Goal: Information Seeking & Learning: Learn about a topic

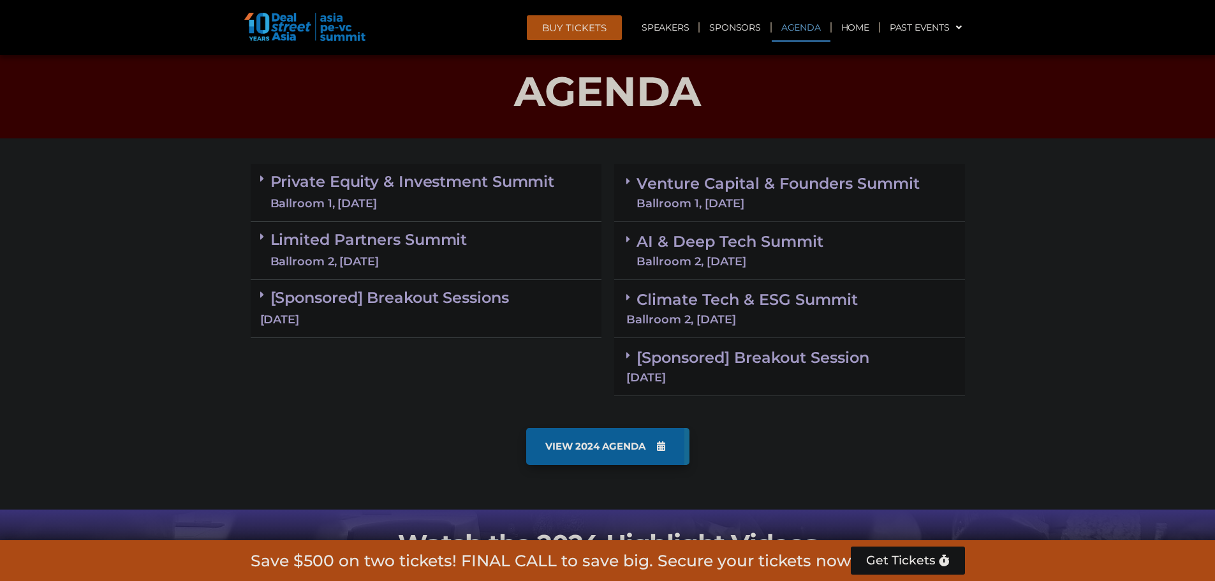
scroll to position [702, 0]
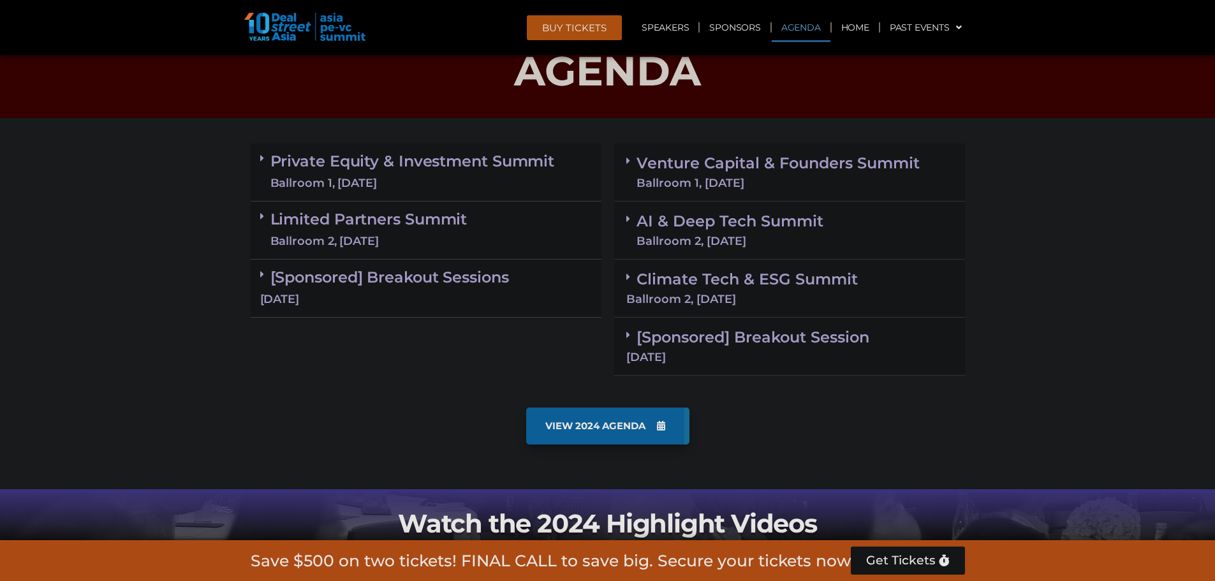
click at [426, 177] on div "Ballroom 1, [DATE]" at bounding box center [412, 183] width 285 height 16
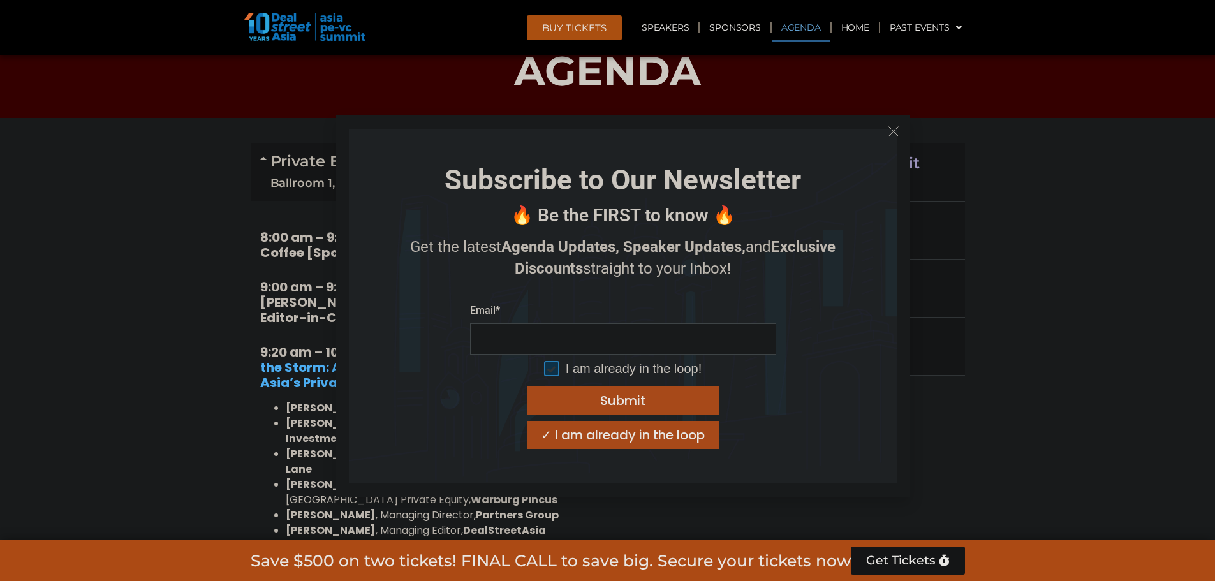
click at [899, 132] on icon "Close" at bounding box center [893, 131] width 11 height 11
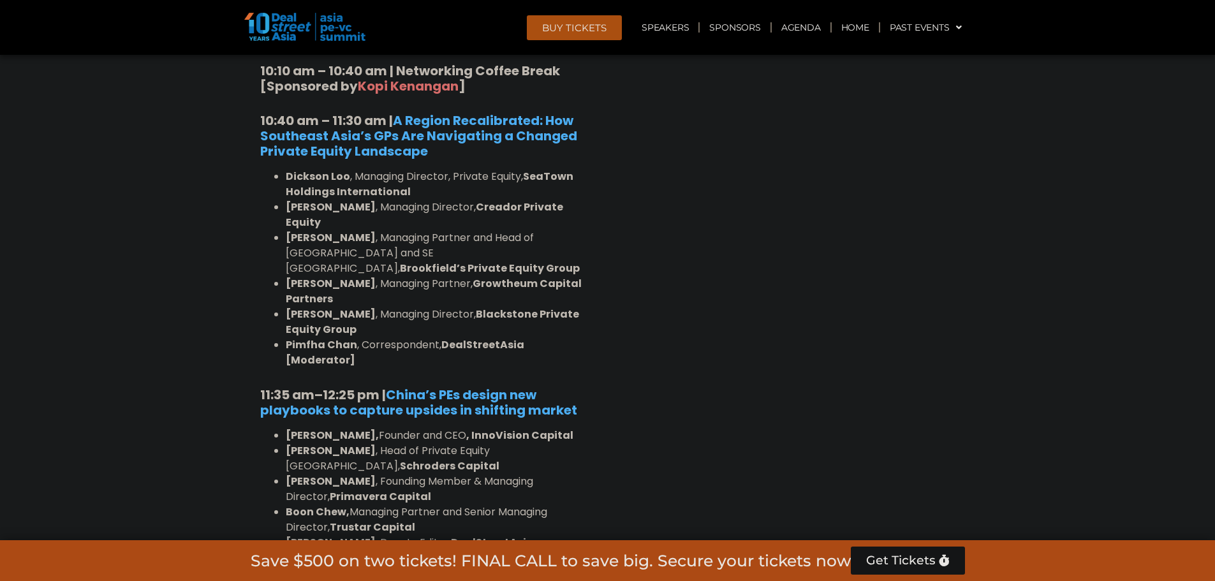
scroll to position [1212, 0]
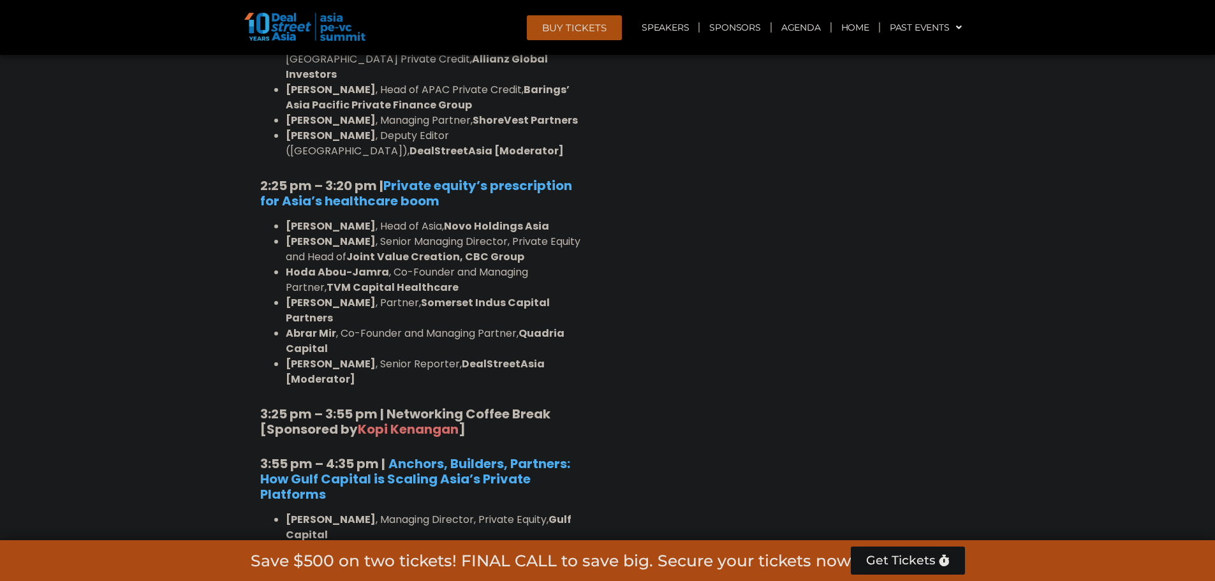
scroll to position [1914, 0]
click at [882, 232] on div "Venture Capital & Founders​ Summit Ballroom 1, [DATE] 8:00 am – 9:00 am | Regis…" at bounding box center [790, 56] width 364 height 2262
click at [773, 233] on div "Venture Capital & Founders​ Summit Ballroom 1, [DATE] 8:00 am – 9:00 am | Regis…" at bounding box center [790, 56] width 364 height 2262
click at [801, 228] on div "Venture Capital & Founders​ Summit Ballroom 1, [DATE] 8:00 am – 9:00 am | Regis…" at bounding box center [790, 56] width 364 height 2262
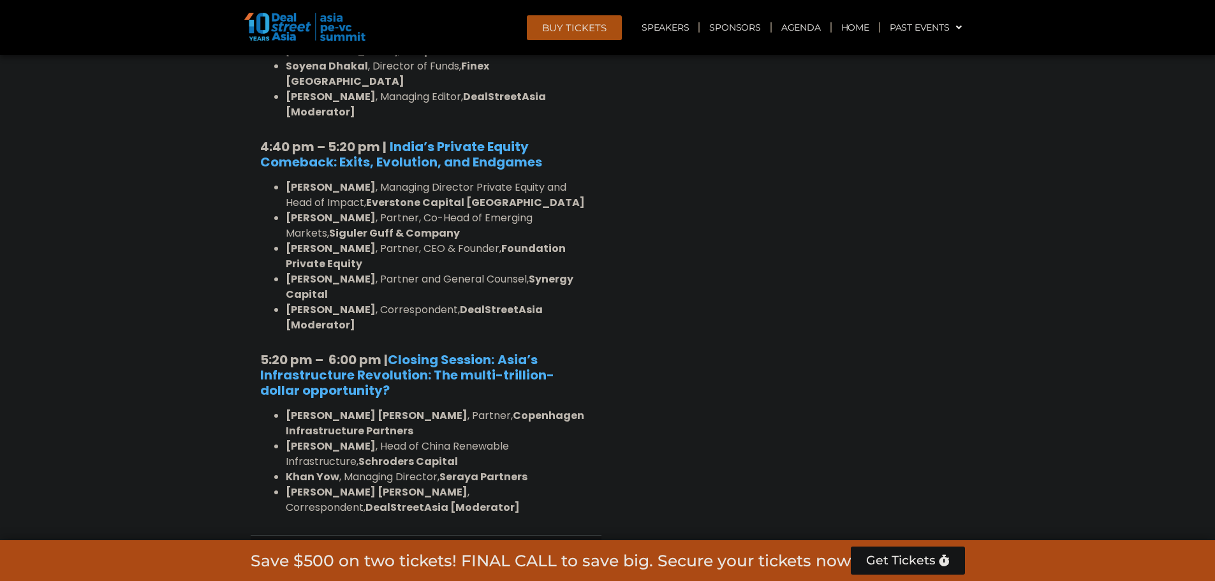
scroll to position [2488, 0]
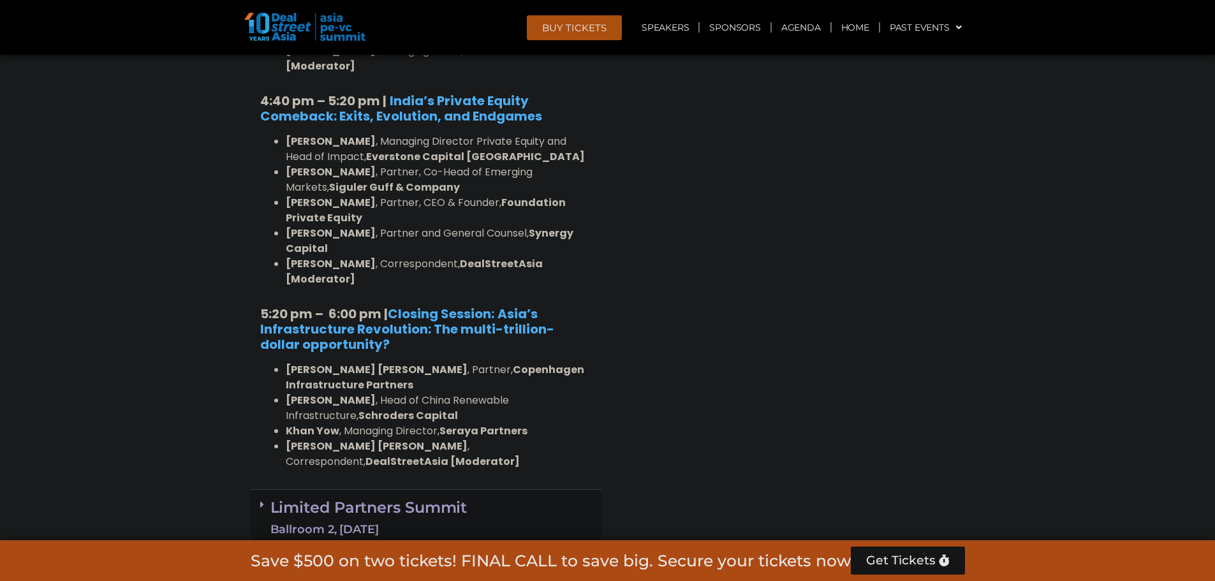
click at [557, 490] on div "Limited Partners [GEOGRAPHIC_DATA] 2, [DATE]" at bounding box center [426, 519] width 351 height 58
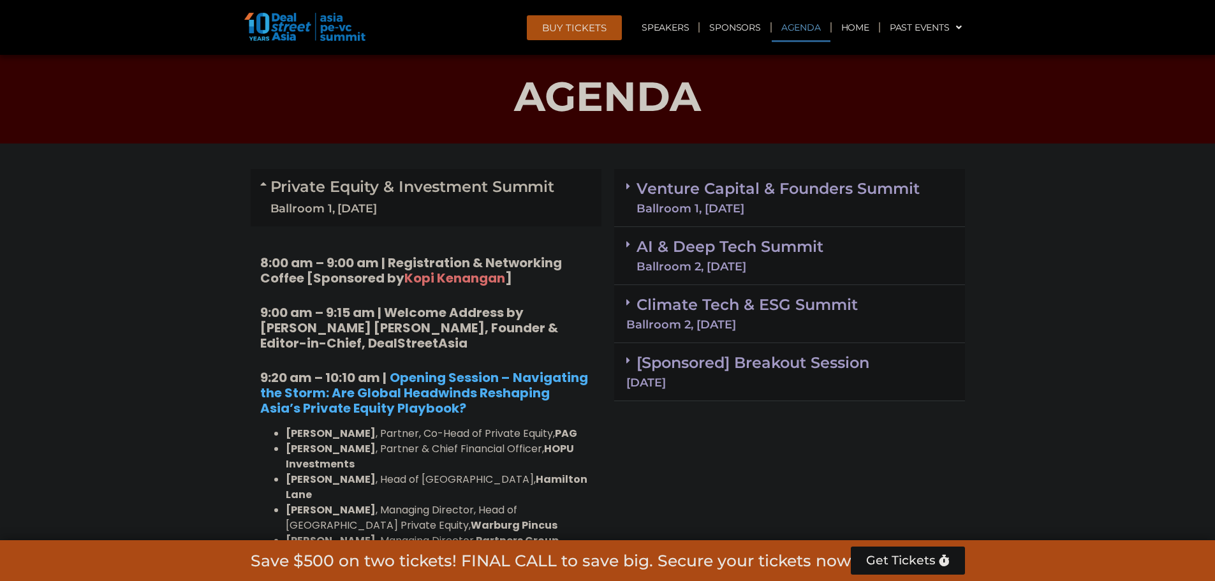
scroll to position [702, 0]
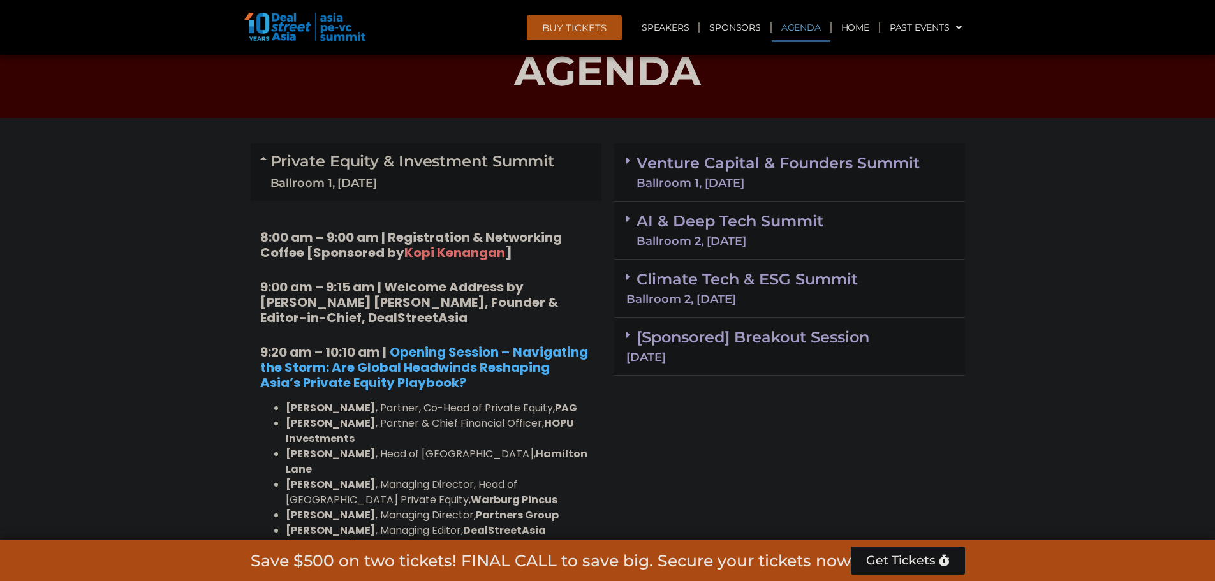
click at [511, 191] on div "Private Equity & Investment Summit Ballroom 1, [DATE]" at bounding box center [426, 172] width 351 height 57
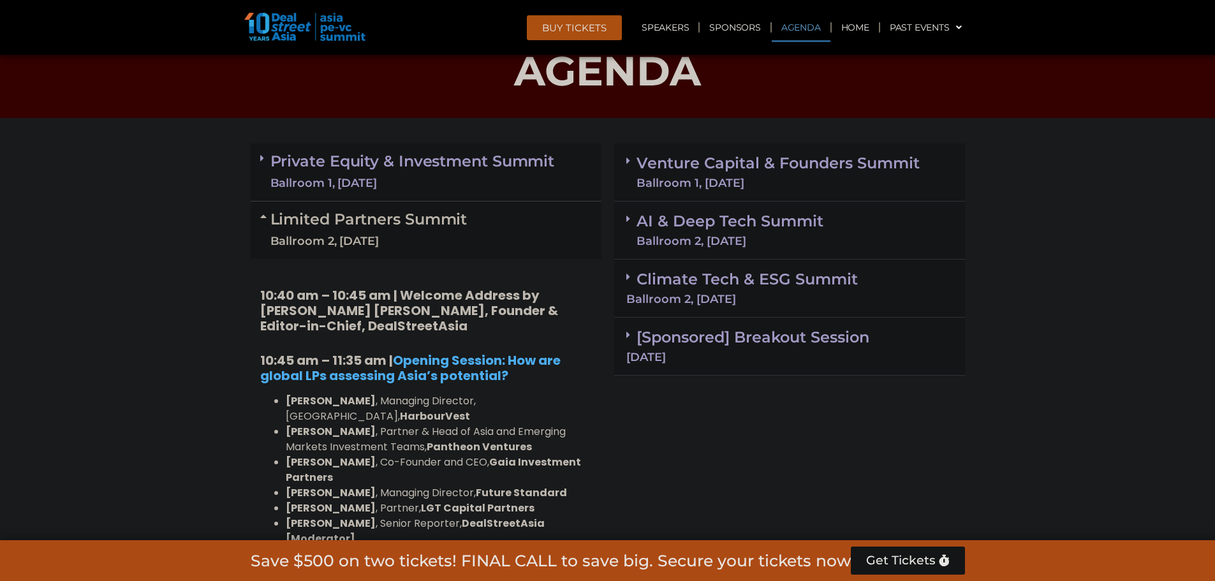
click at [519, 235] on div "Limited Partners [GEOGRAPHIC_DATA] 2, [DATE]" at bounding box center [426, 230] width 351 height 57
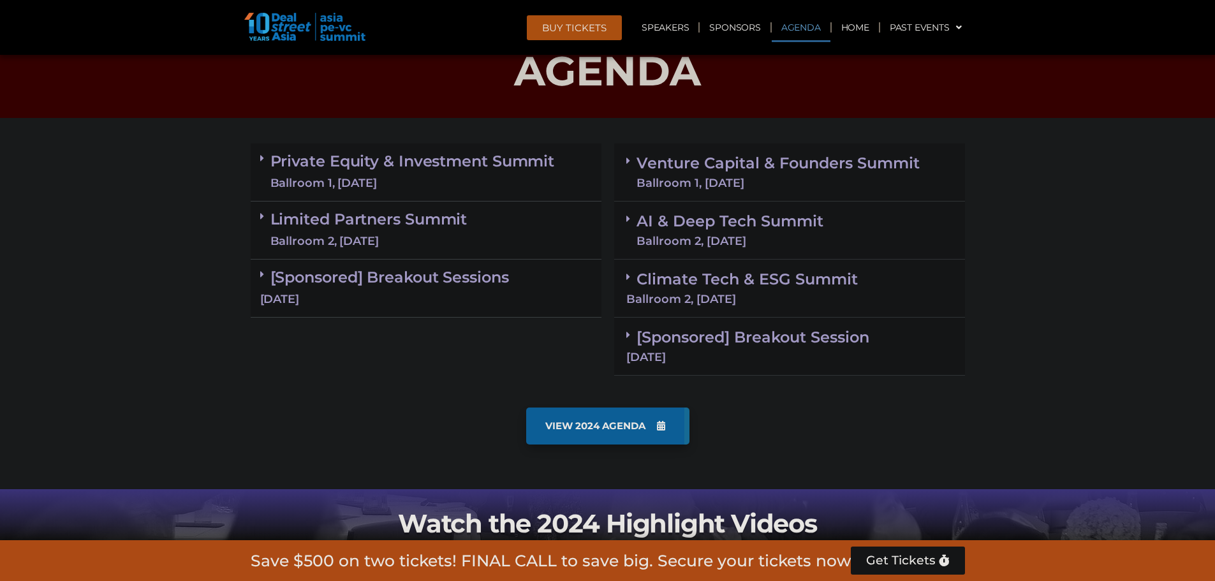
click at [1081, 279] on section "Private Equity & Investment Summit Ballroom 1, [DATE] 8:00 am – 9:00 am | Regis…" at bounding box center [607, 259] width 1215 height 245
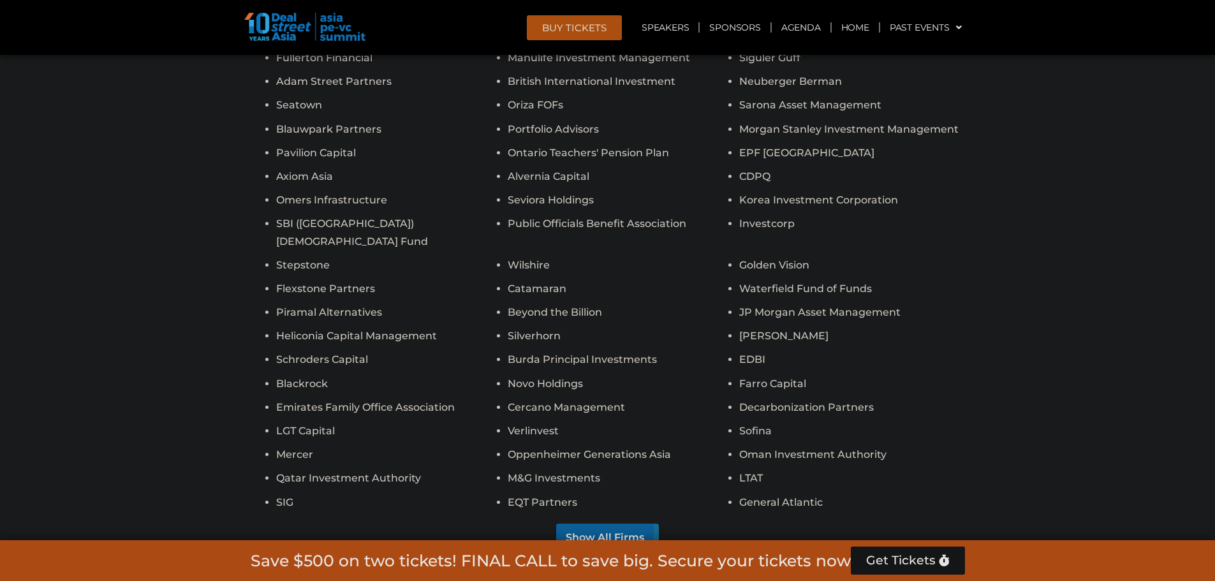
scroll to position [11738, 0]
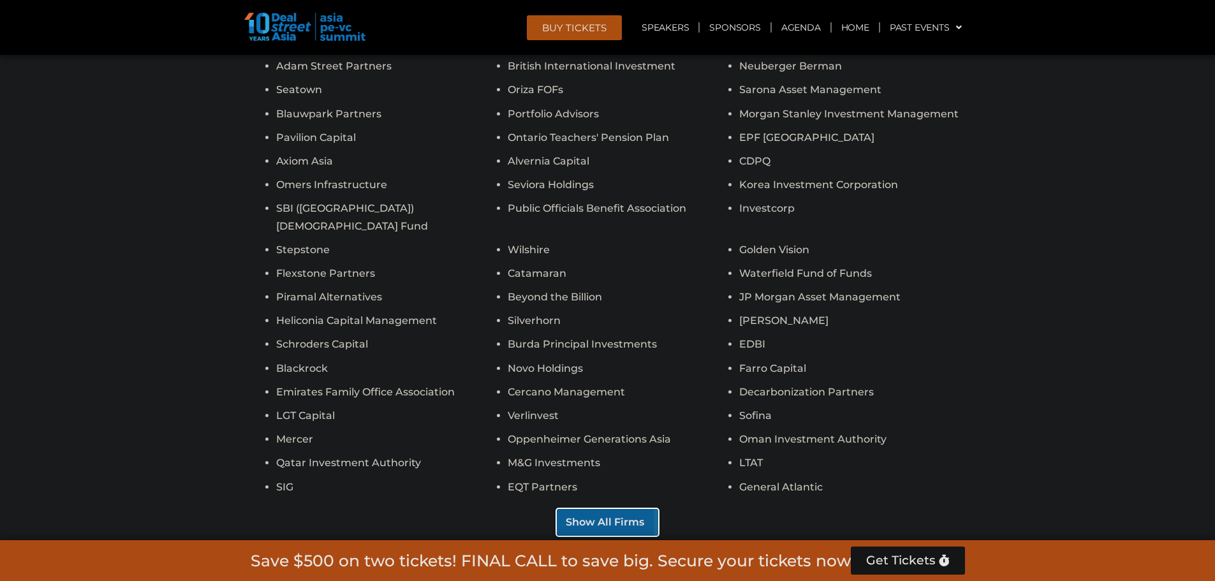
drag, startPoint x: 636, startPoint y: 352, endPoint x: 598, endPoint y: 359, distance: 38.8
click at [598, 508] on button "Show All Firms" at bounding box center [607, 522] width 103 height 28
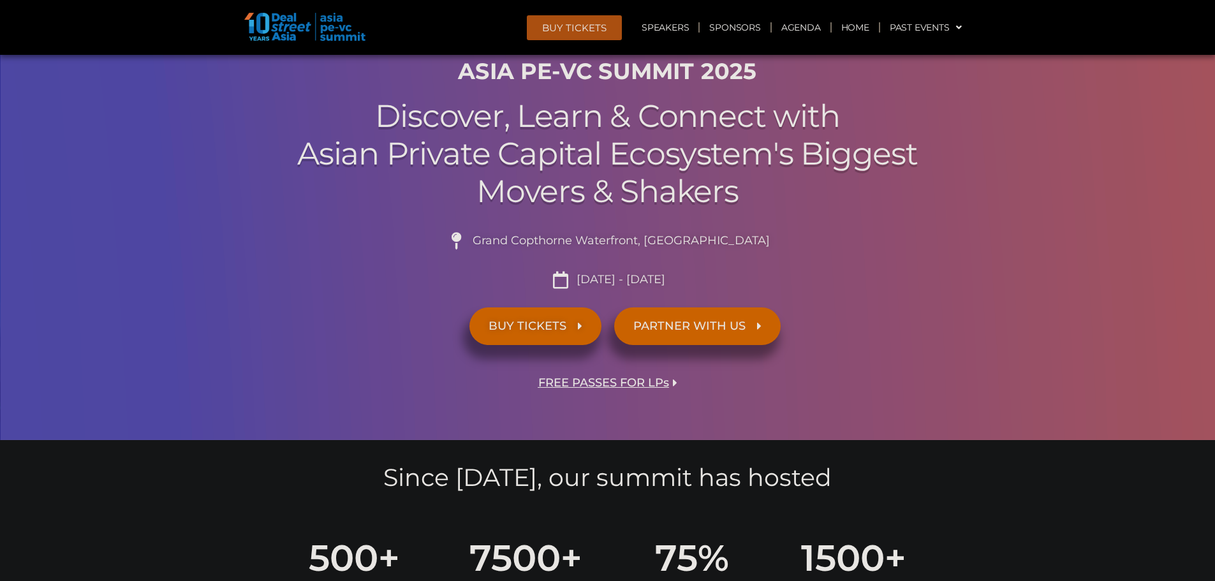
scroll to position [0, 0]
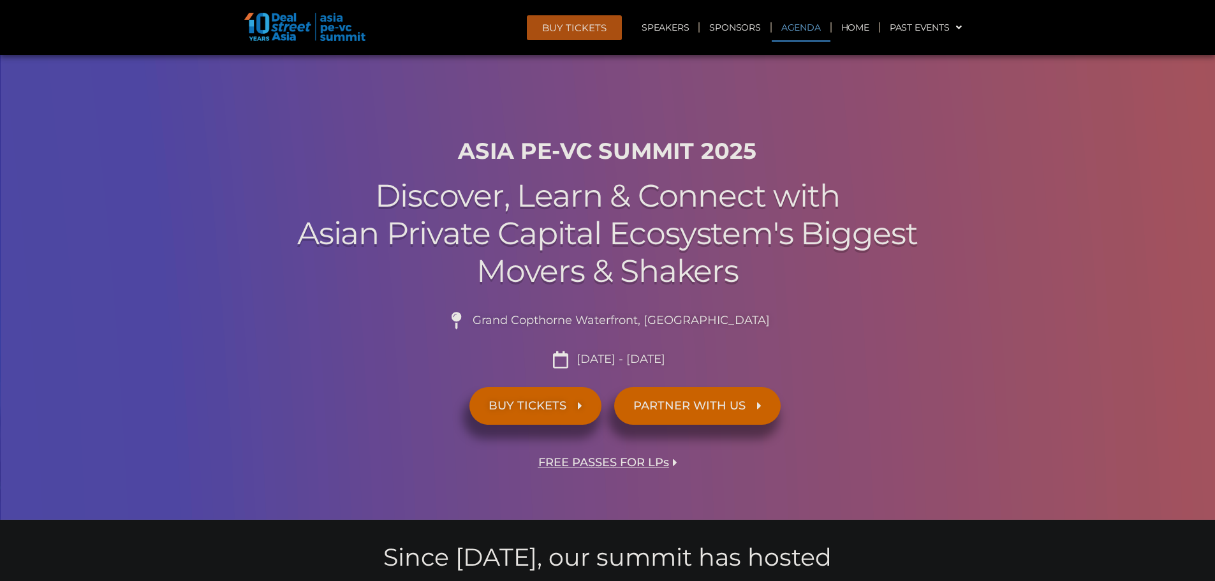
click at [810, 24] on link "Agenda" at bounding box center [801, 27] width 59 height 29
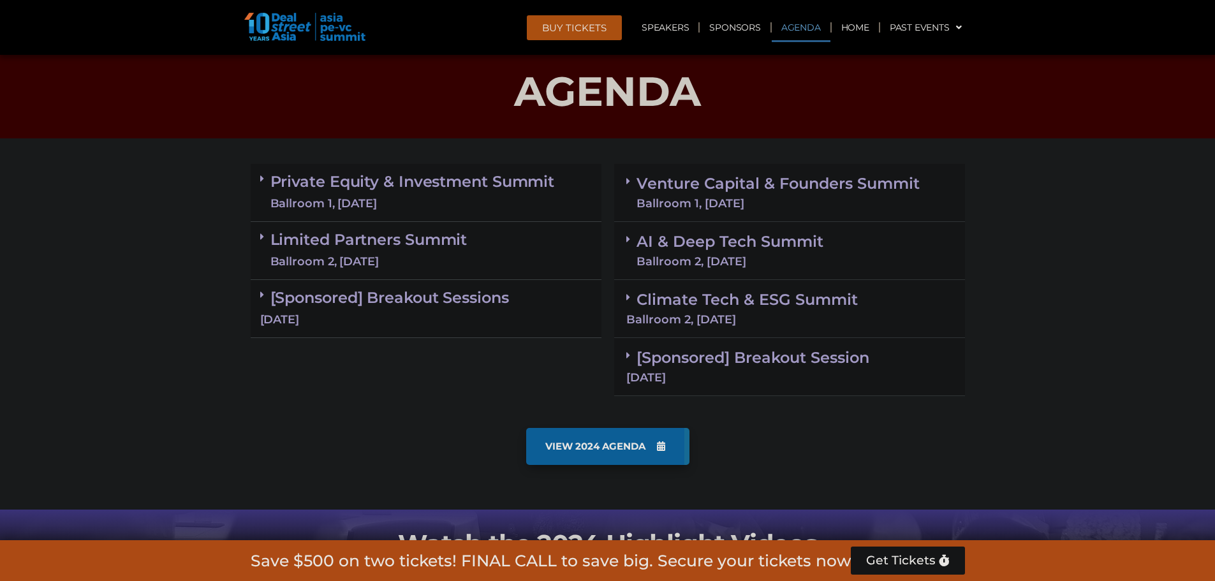
scroll to position [668, 0]
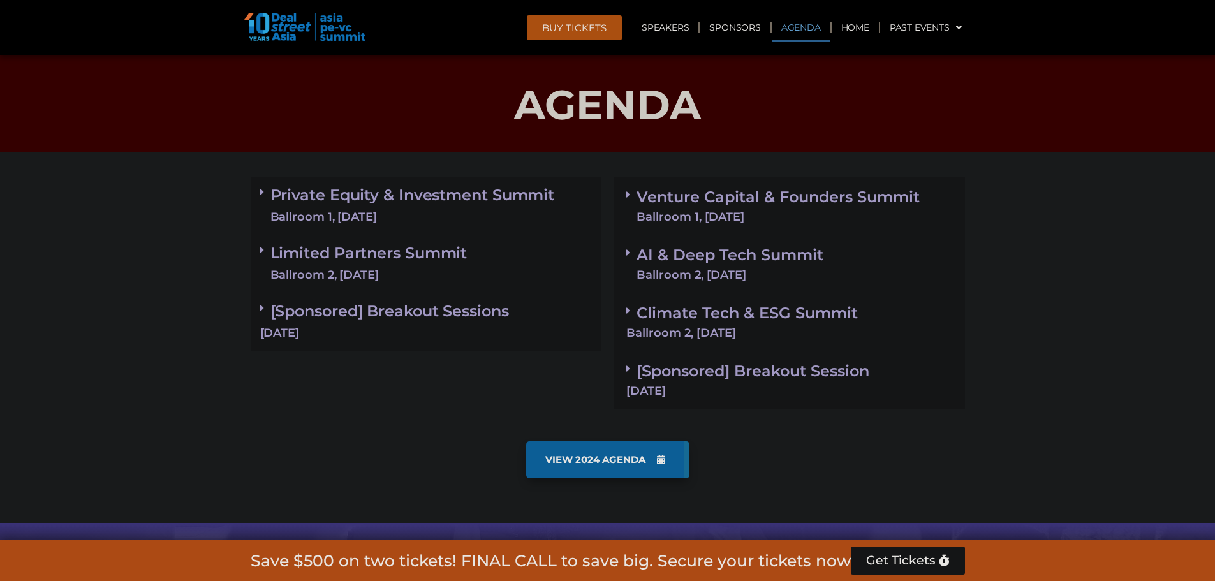
click at [248, 305] on div "Private Equity & Investment Summit Ballroom 1, [DATE] 8:00 am – 9:00 am | Regis…" at bounding box center [426, 293] width 364 height 245
click at [270, 307] on div "[Sponsored] Breakout Sessions [DATE]" at bounding box center [426, 322] width 351 height 58
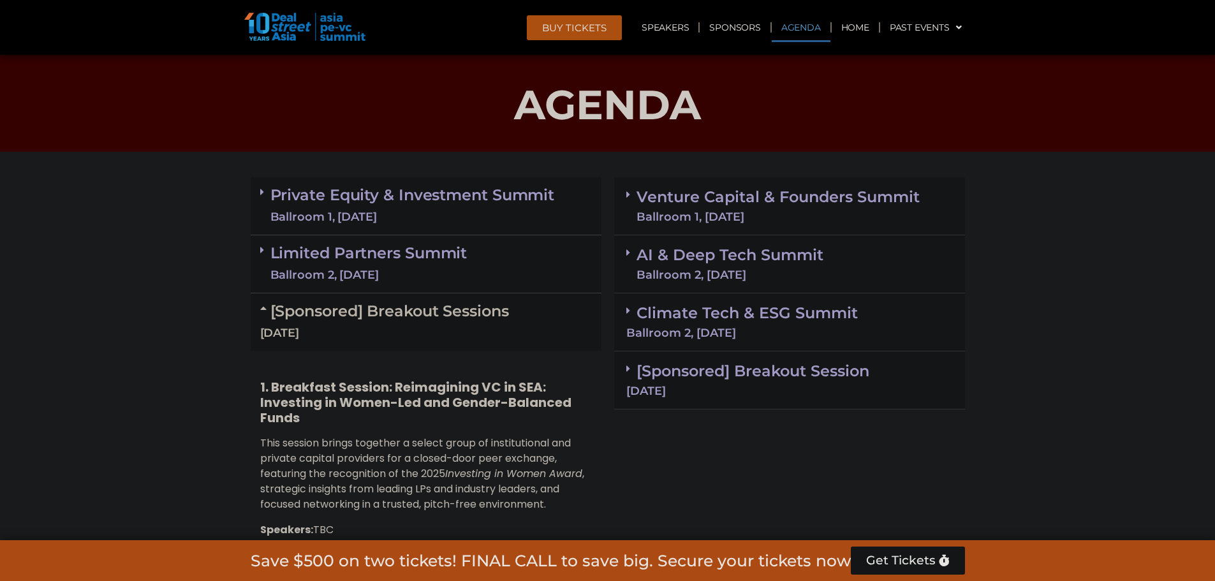
click at [539, 207] on link "Private Equity & Investment Summit Ballroom 1, [DATE]" at bounding box center [412, 206] width 285 height 38
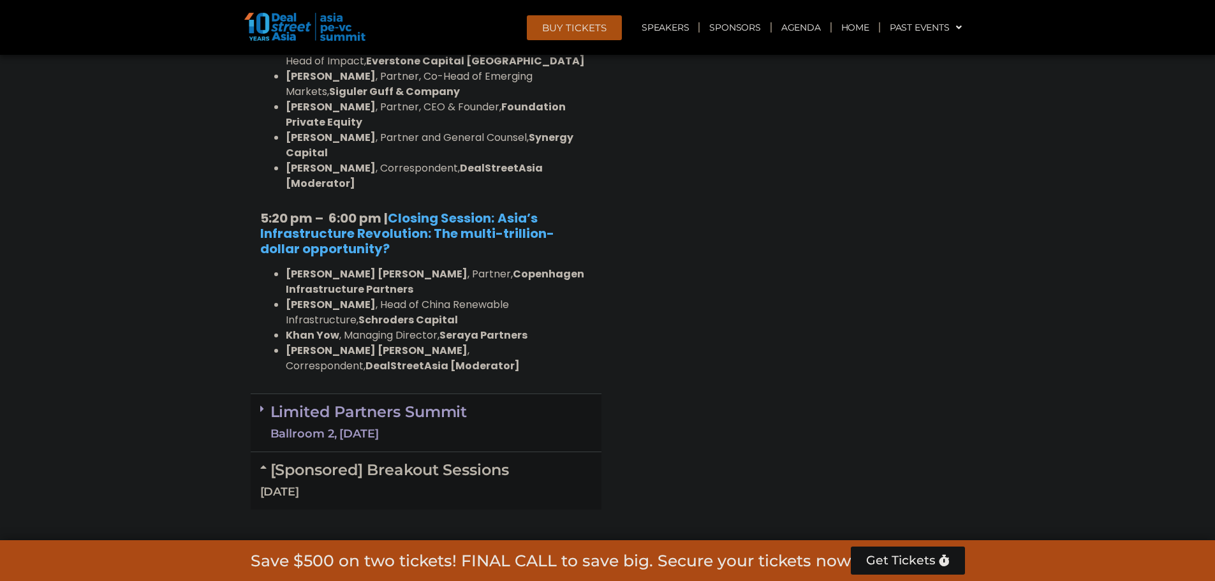
scroll to position [2582, 0]
click at [471, 396] on div "Limited Partners [GEOGRAPHIC_DATA] 2, [DATE]" at bounding box center [426, 425] width 351 height 58
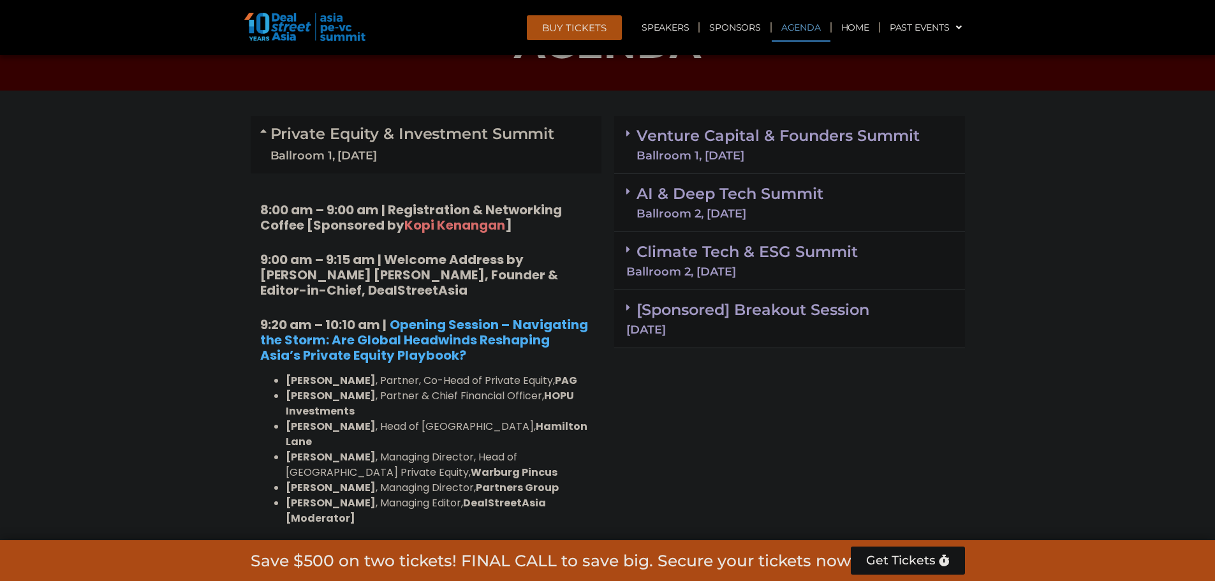
scroll to position [732, 0]
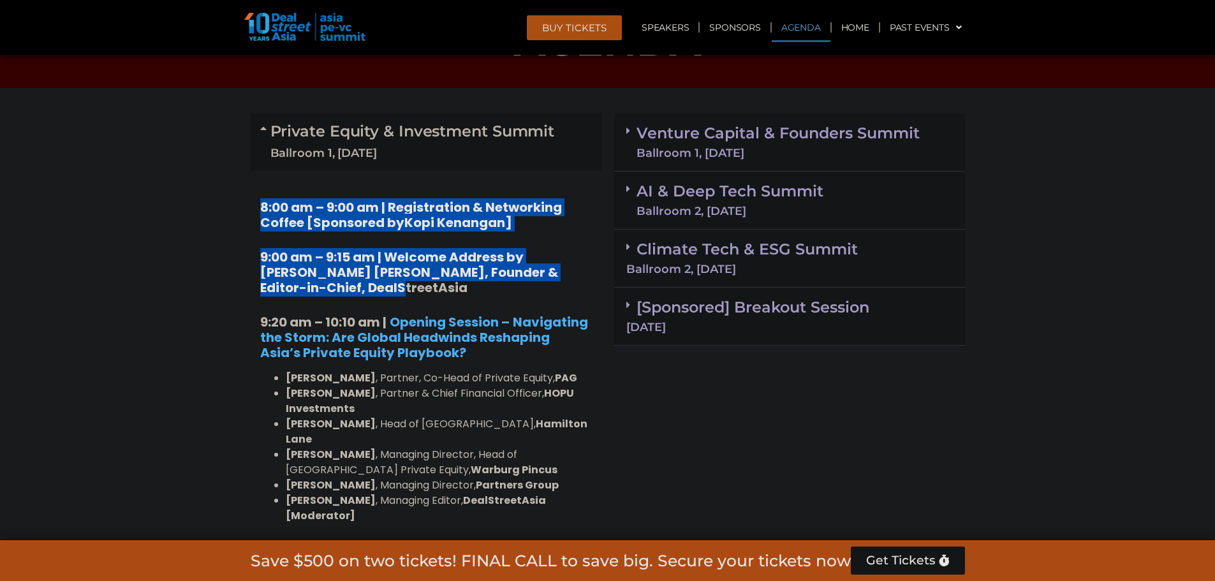
drag, startPoint x: 252, startPoint y: 194, endPoint x: 463, endPoint y: 290, distance: 231.8
copy div "8:00 am – 9:00 am | Registration & Networking Coffee [Sponsored by [PERSON_NAME…"
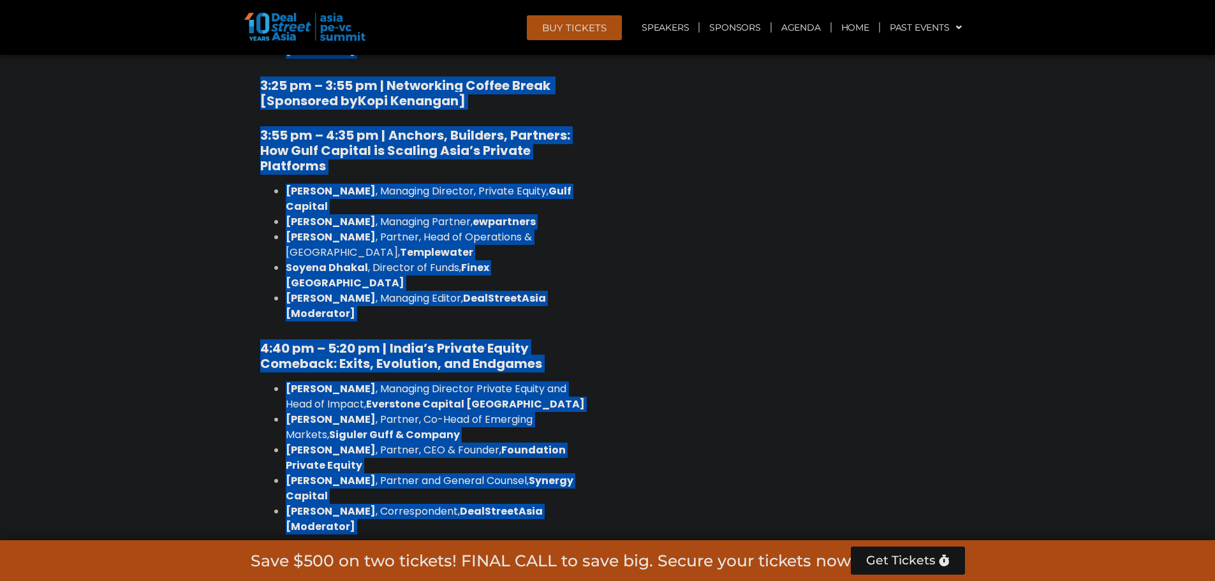
scroll to position [2671, 0]
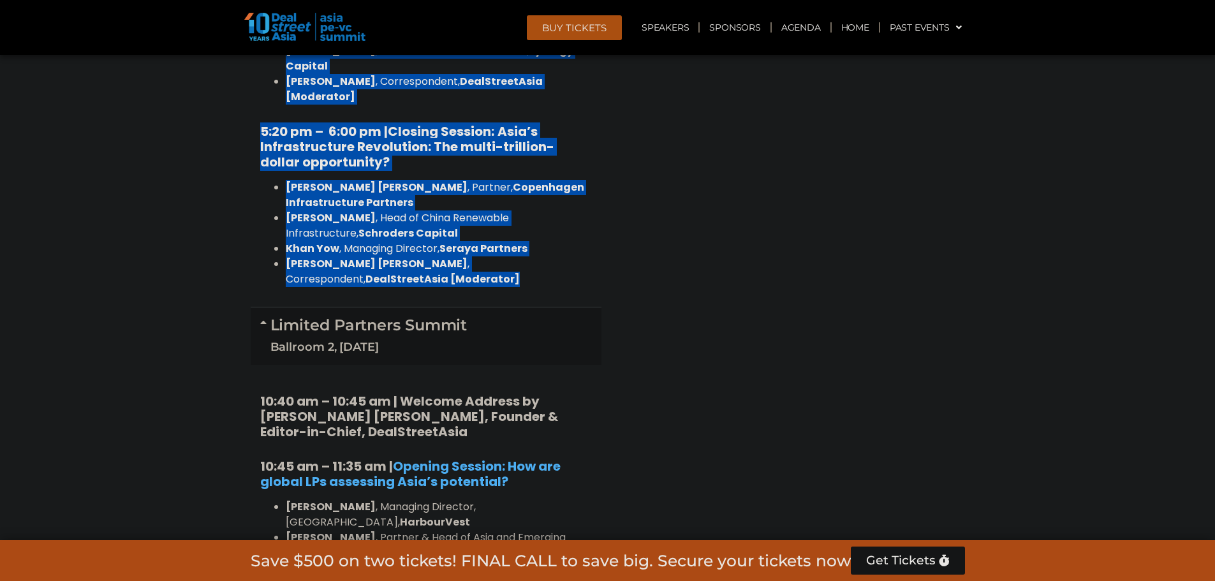
drag, startPoint x: 262, startPoint y: 216, endPoint x: 510, endPoint y: 82, distance: 281.7
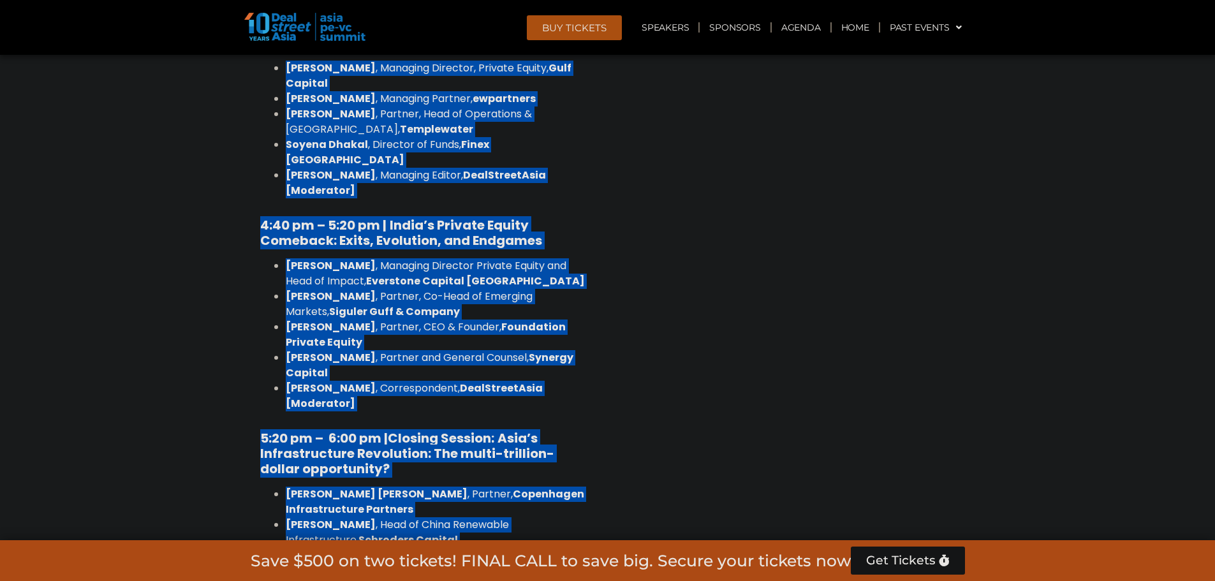
scroll to position [2352, 0]
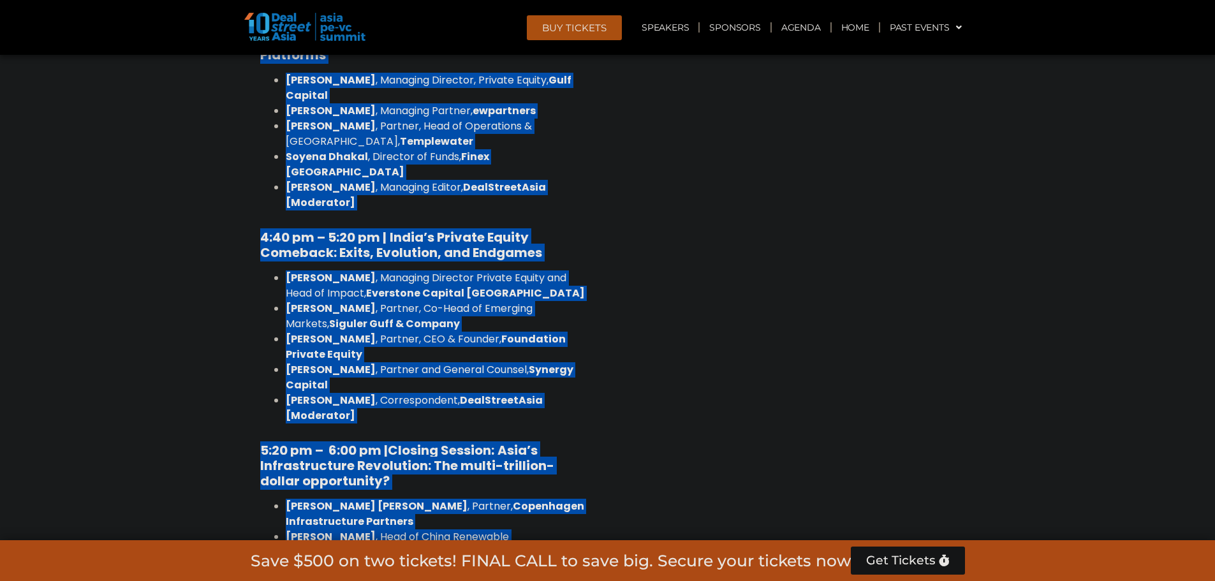
copy div "4:84 lo – 2:39 ip | Dolorsitamet & Consectetu Adipis [Elitseddo ei Temp Incidid…"
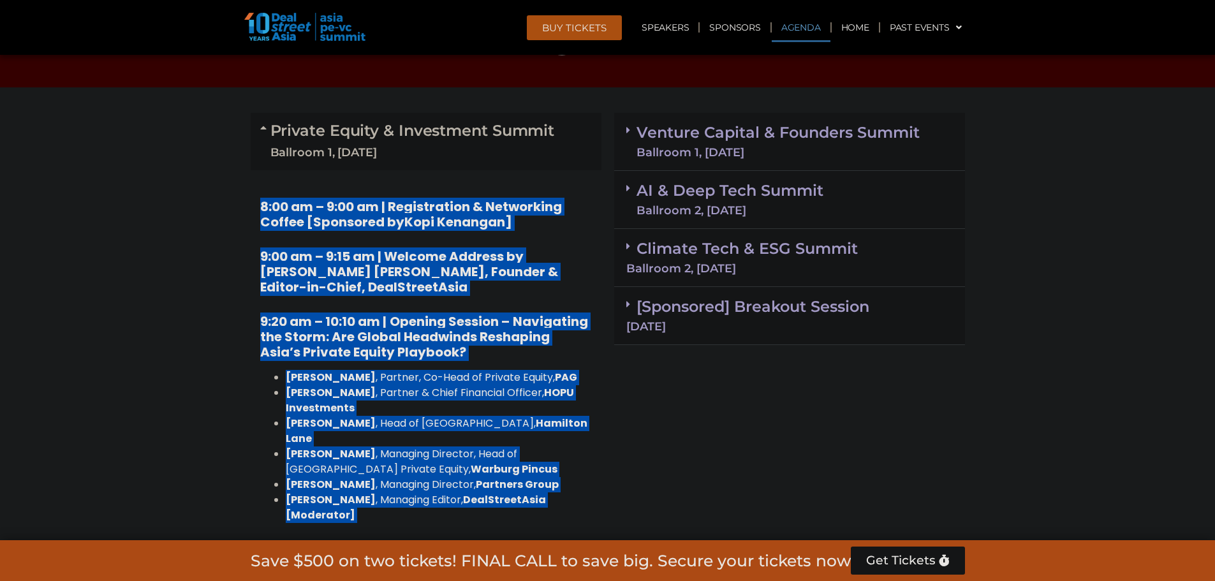
scroll to position [629, 0]
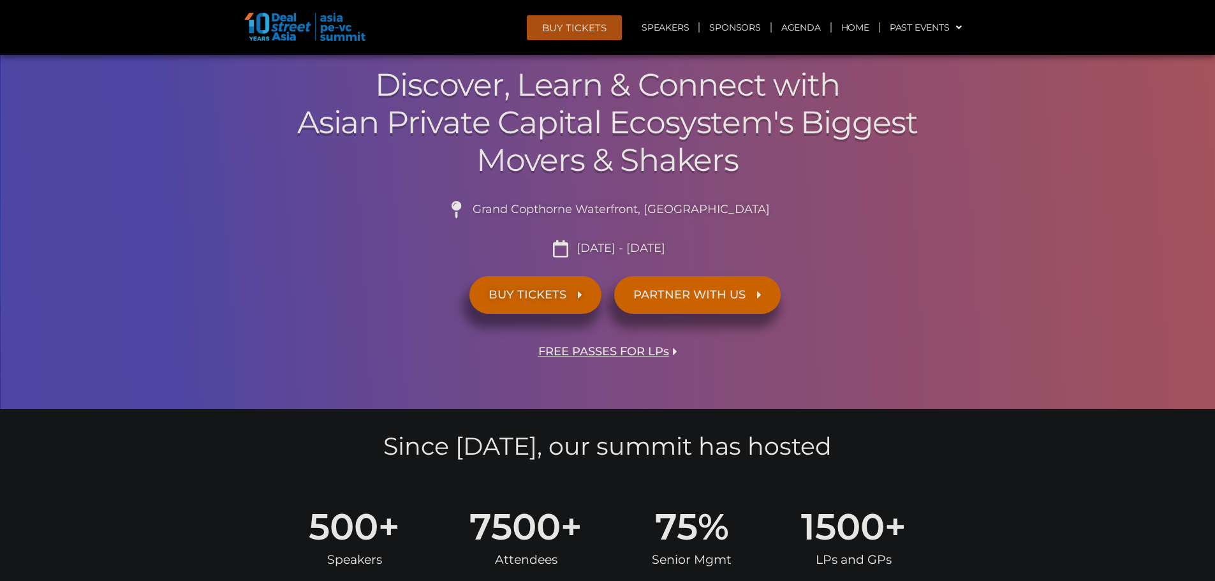
scroll to position [0, 0]
